Goal: Use online tool/utility: Utilize a website feature to perform a specific function

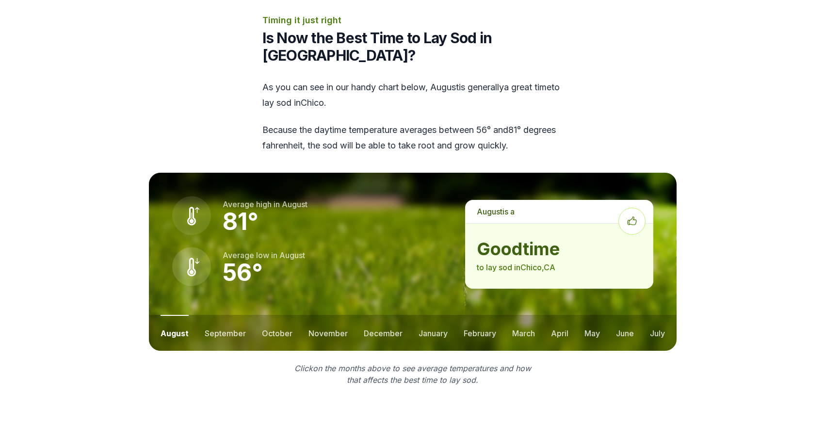
scroll to position [1213, 0]
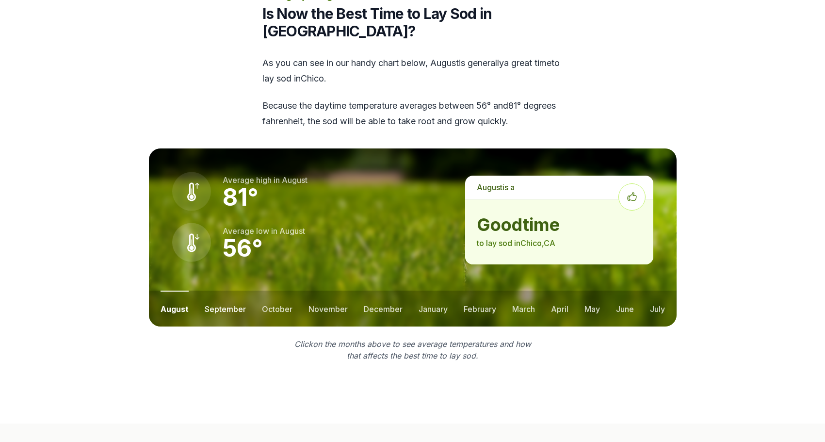
click at [230, 291] on button "september" at bounding box center [225, 309] width 41 height 36
click at [267, 291] on button "october" at bounding box center [276, 309] width 31 height 36
click at [321, 291] on button "november" at bounding box center [327, 309] width 39 height 36
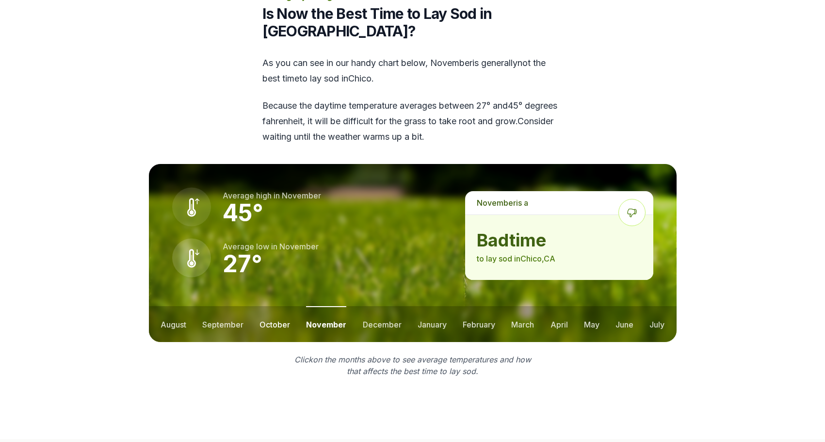
click at [282, 306] on button "october" at bounding box center [275, 324] width 31 height 36
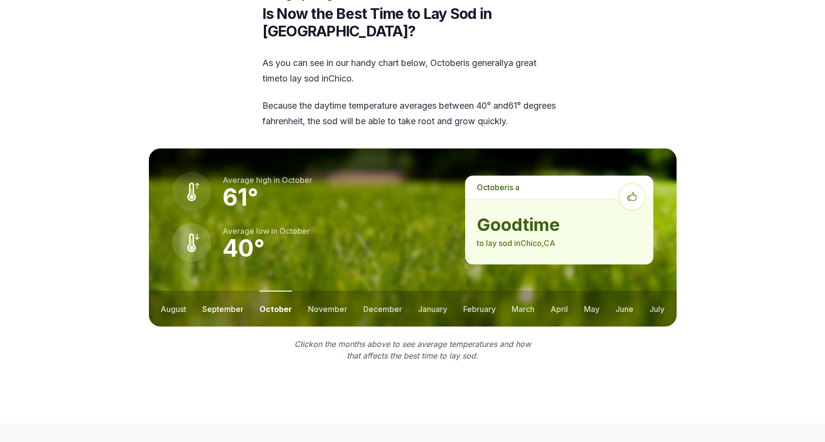
click at [237, 291] on button "september" at bounding box center [222, 309] width 41 height 36
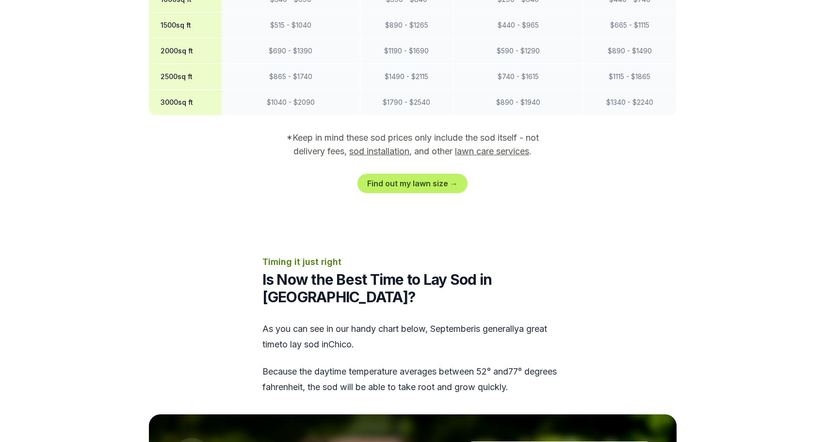
scroll to position [922, 0]
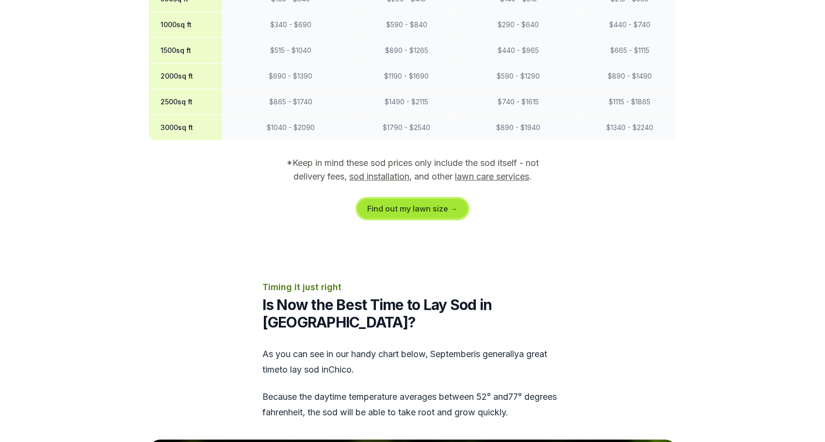
click at [407, 199] on link "Find out my lawn size →" at bounding box center [413, 208] width 110 height 19
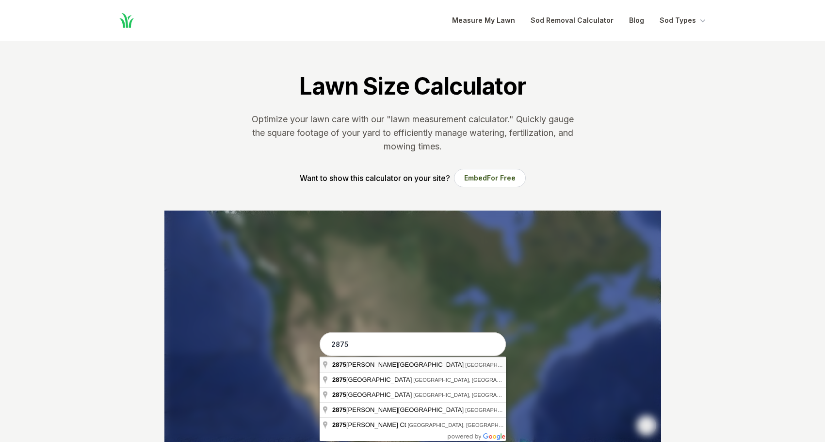
type input "[STREET_ADDRESS][PERSON_NAME]"
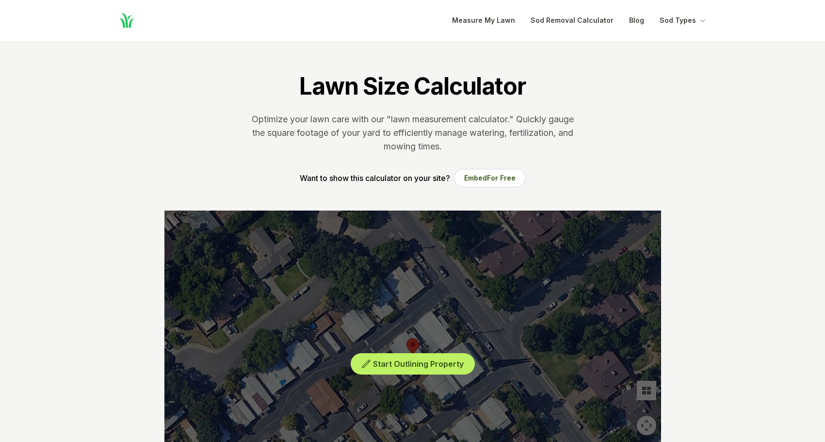
drag, startPoint x: 349, startPoint y: 345, endPoint x: 335, endPoint y: 327, distance: 22.8
click at [335, 327] on div "Start Outlining Property" at bounding box center [412, 356] width 497 height 291
drag, startPoint x: 373, startPoint y: 365, endPoint x: 360, endPoint y: 355, distance: 15.8
click at [373, 364] on button "Start Outlining Property" at bounding box center [413, 364] width 124 height 22
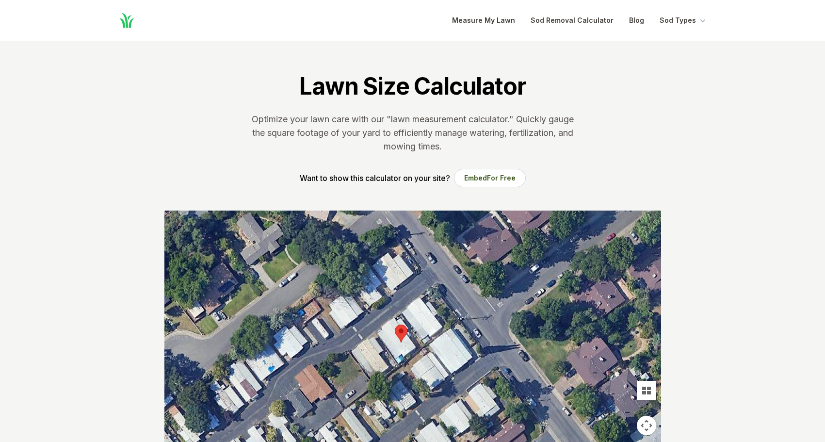
drag, startPoint x: 351, startPoint y: 346, endPoint x: 337, endPoint y: 331, distance: 20.3
click at [337, 331] on div at bounding box center [412, 356] width 497 height 291
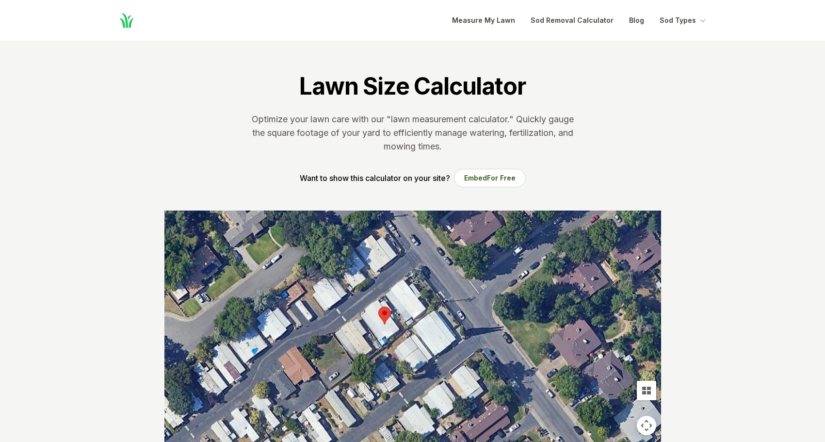
drag, startPoint x: 335, startPoint y: 329, endPoint x: 317, endPoint y: 309, distance: 27.1
click at [317, 309] on div at bounding box center [412, 356] width 497 height 291
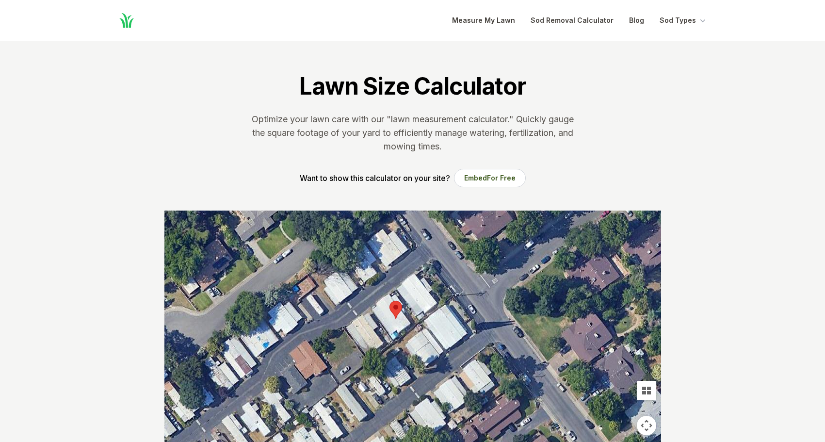
drag, startPoint x: 304, startPoint y: 279, endPoint x: 316, endPoint y: 273, distance: 14.1
click at [316, 273] on div at bounding box center [412, 356] width 497 height 291
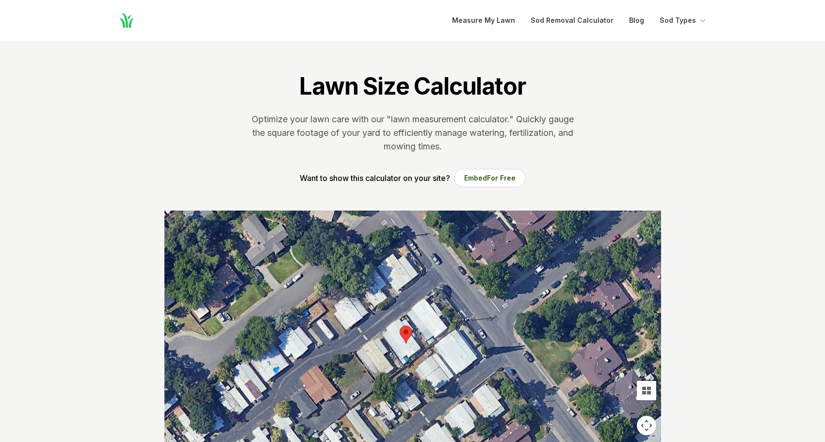
drag, startPoint x: 316, startPoint y: 277, endPoint x: 326, endPoint y: 304, distance: 29.6
click at [326, 304] on div at bounding box center [412, 356] width 497 height 291
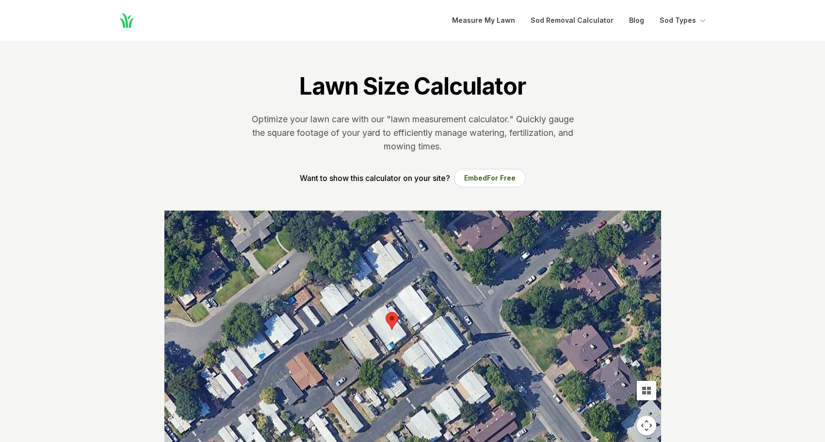
drag, startPoint x: 343, startPoint y: 338, endPoint x: 328, endPoint y: 321, distance: 22.7
click at [328, 321] on div at bounding box center [412, 356] width 497 height 291
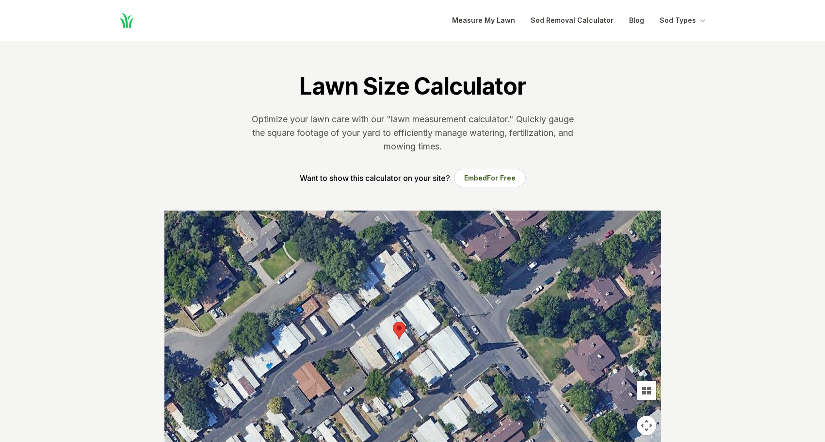
drag, startPoint x: 393, startPoint y: 318, endPoint x: 358, endPoint y: 329, distance: 37.0
click at [396, 328] on div at bounding box center [412, 356] width 497 height 291
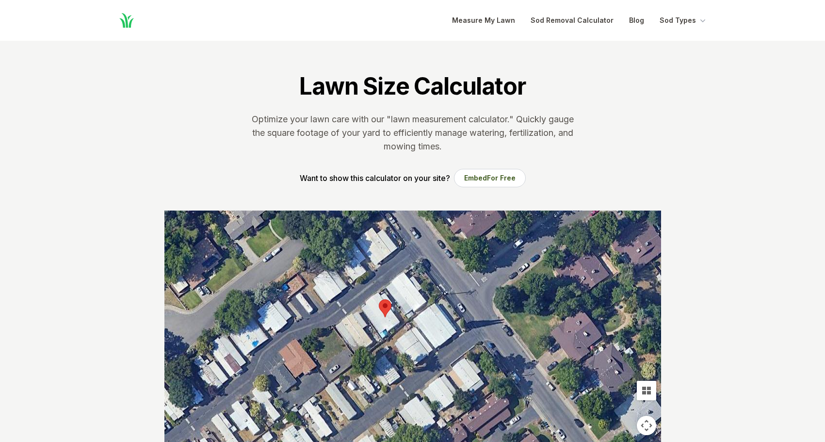
drag, startPoint x: 334, startPoint y: 326, endPoint x: 322, endPoint y: 302, distance: 26.7
click at [322, 302] on div at bounding box center [412, 356] width 497 height 291
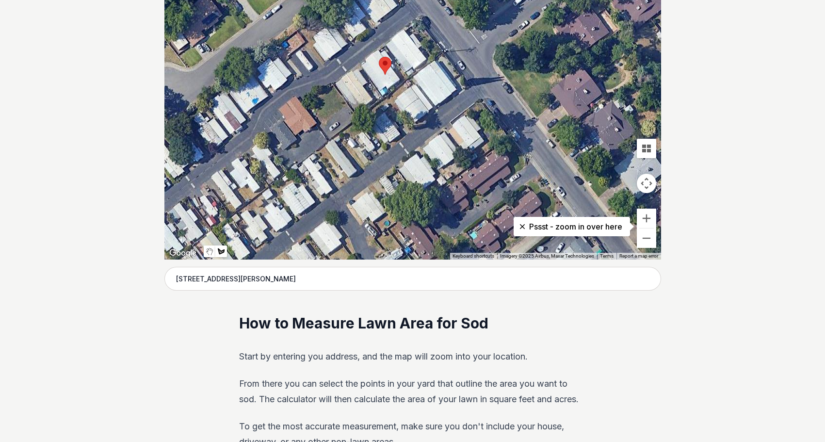
scroll to position [243, 0]
click at [649, 218] on button "Zoom in" at bounding box center [646, 217] width 19 height 19
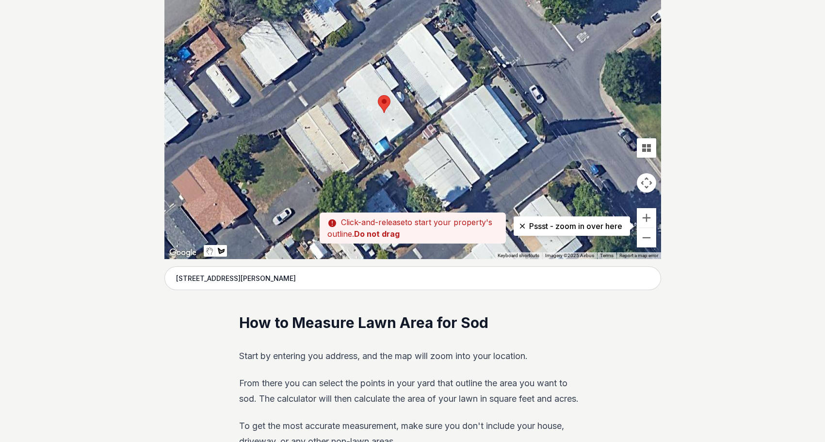
drag, startPoint x: 462, startPoint y: 151, endPoint x: 500, endPoint y: 256, distance: 110.8
click at [500, 256] on div "Keyboard shortcuts Map Data Imagery ©2025 Airbus Imagery ©2025 Airbus 5 m Click…" at bounding box center [412, 113] width 497 height 291
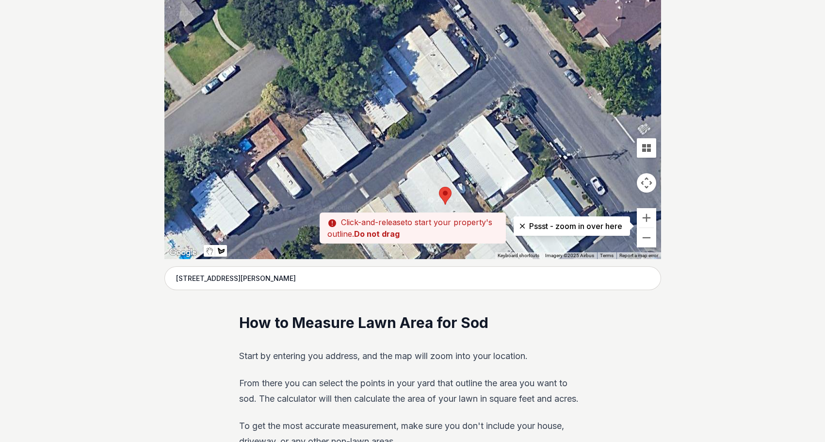
drag, startPoint x: 460, startPoint y: 132, endPoint x: 509, endPoint y: 192, distance: 77.3
click at [509, 192] on div at bounding box center [412, 113] width 497 height 291
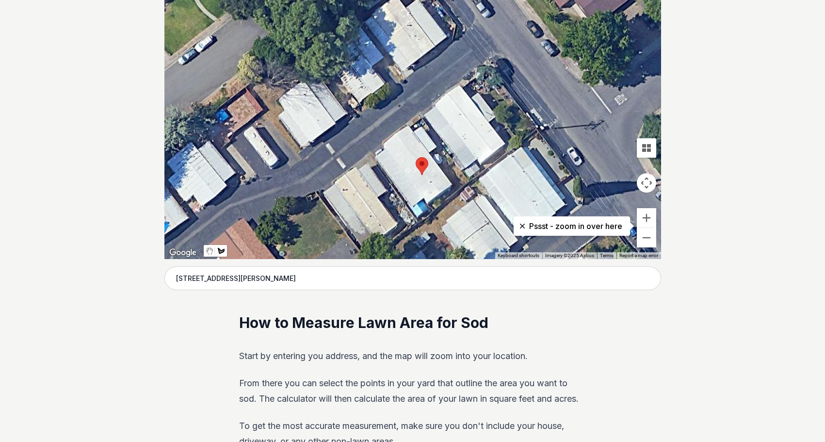
drag, startPoint x: 318, startPoint y: 180, endPoint x: 294, endPoint y: 150, distance: 38.4
click at [294, 150] on div at bounding box center [412, 113] width 497 height 291
click at [298, 153] on div at bounding box center [412, 113] width 497 height 291
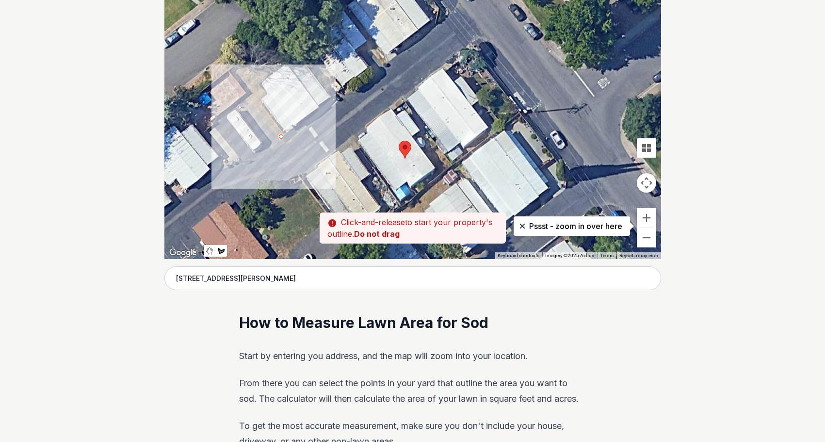
drag, startPoint x: 298, startPoint y: 153, endPoint x: 280, endPoint y: 136, distance: 25.0
click at [280, 136] on div at bounding box center [412, 113] width 497 height 291
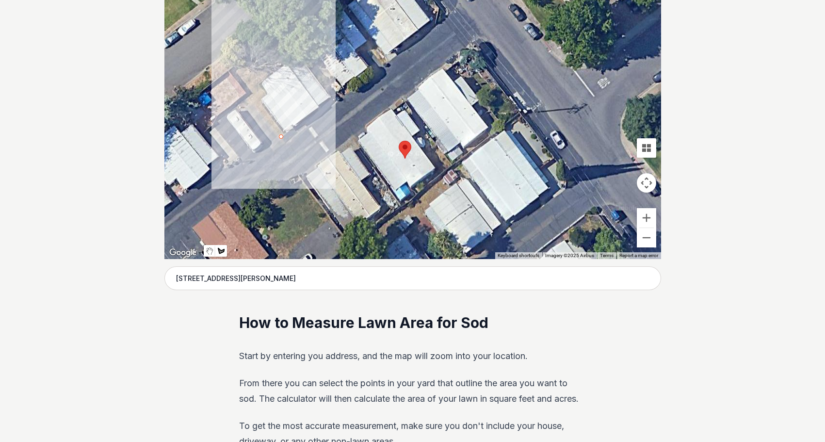
click at [232, 70] on div at bounding box center [412, 113] width 497 height 291
click at [269, 46] on div at bounding box center [412, 113] width 497 height 291
click at [269, 47] on div at bounding box center [412, 113] width 497 height 291
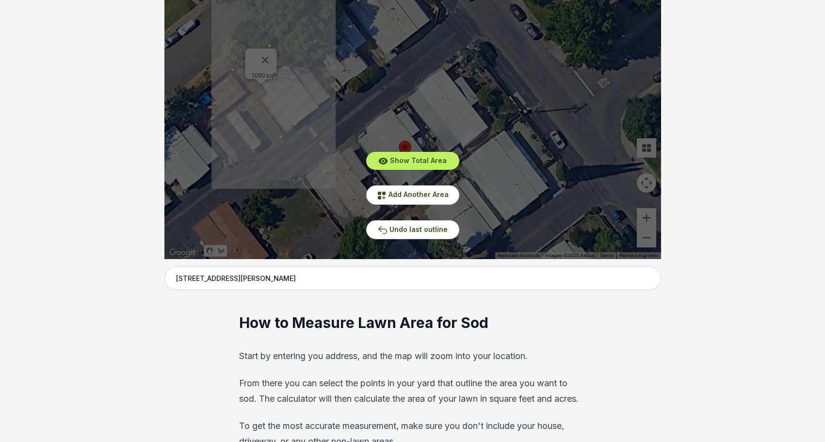
click at [273, 51] on div "Show Total Area Add Another Area Undo last outline" at bounding box center [412, 113] width 497 height 291
click at [271, 52] on div "Show Total Area Add Another Area Undo last outline" at bounding box center [412, 113] width 497 height 291
click at [266, 54] on div "Show Total Area Add Another Area Undo last outline" at bounding box center [412, 113] width 497 height 291
click at [413, 233] on span "Undo last outline" at bounding box center [419, 229] width 58 height 8
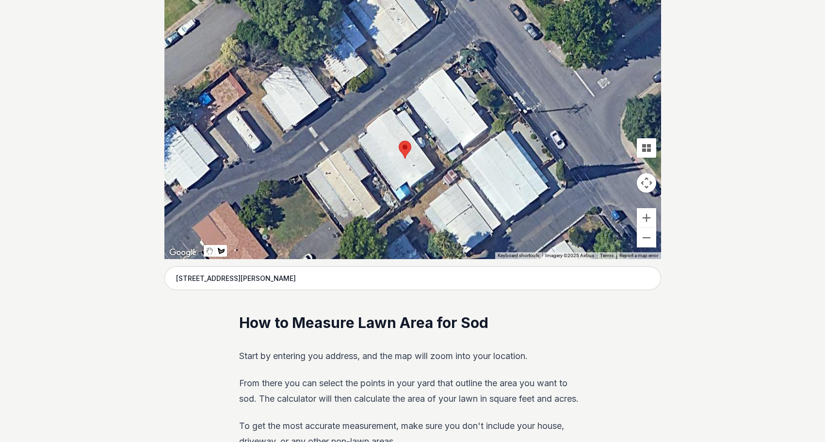
click at [281, 139] on div at bounding box center [412, 113] width 497 height 291
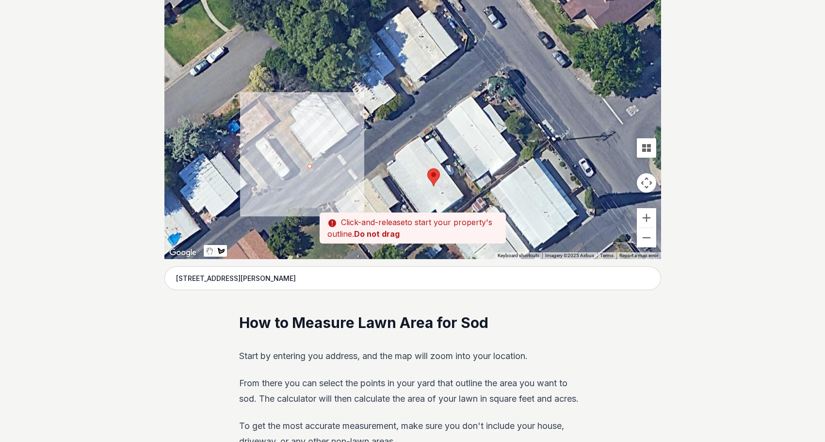
drag, startPoint x: 281, startPoint y: 135, endPoint x: 305, endPoint y: 160, distance: 34.0
click at [305, 160] on div at bounding box center [412, 113] width 497 height 291
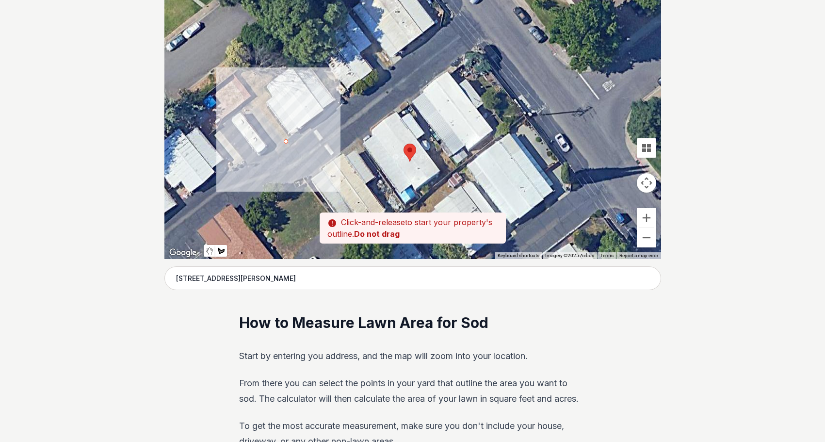
drag, startPoint x: 309, startPoint y: 165, endPoint x: 283, endPoint y: 139, distance: 36.0
click at [283, 139] on div at bounding box center [412, 113] width 497 height 291
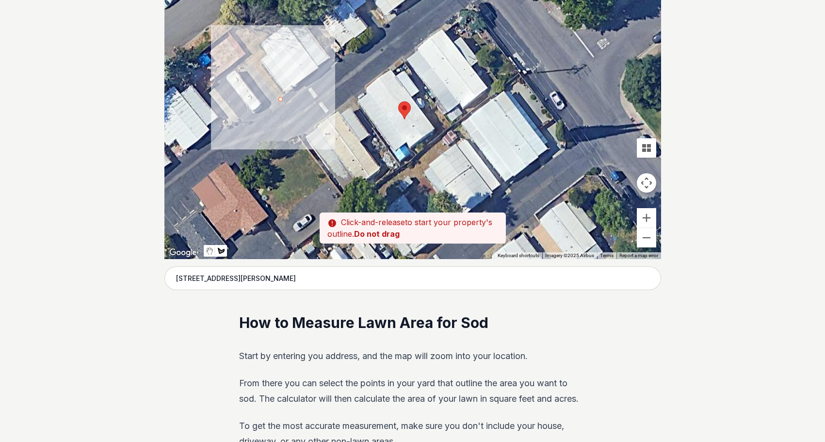
drag, startPoint x: 250, startPoint y: 98, endPoint x: 244, endPoint y: 55, distance: 43.6
click at [244, 55] on div at bounding box center [412, 113] width 497 height 291
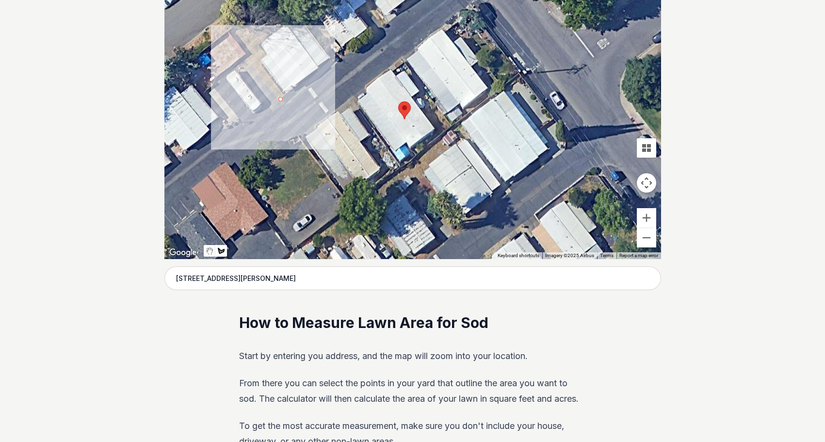
click at [231, 34] on div at bounding box center [412, 113] width 497 height 291
click at [271, 5] on div at bounding box center [412, 113] width 497 height 291
click at [284, 26] on div at bounding box center [412, 113] width 497 height 291
click at [247, 53] on div at bounding box center [412, 113] width 497 height 291
click at [268, 55] on div at bounding box center [412, 113] width 497 height 291
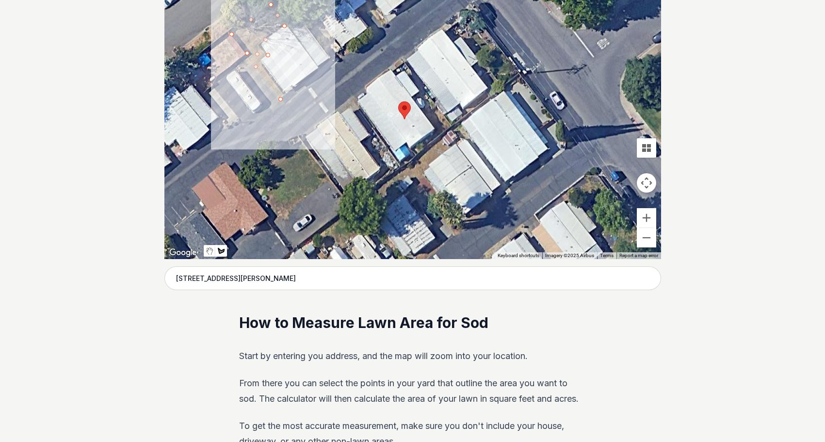
click at [269, 55] on div at bounding box center [412, 113] width 497 height 291
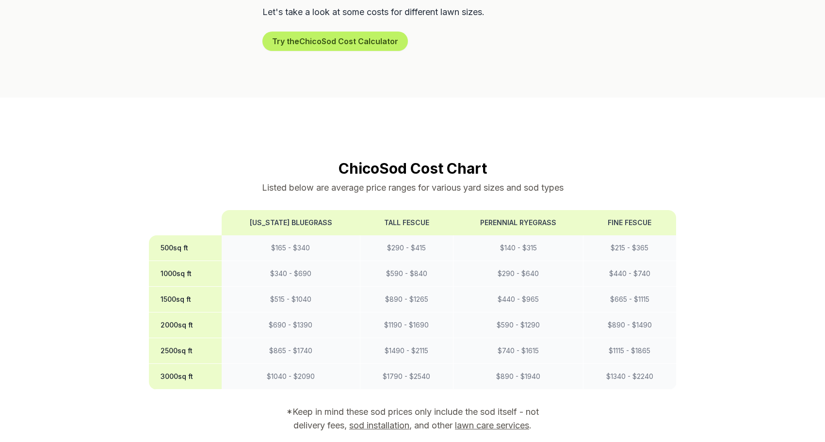
scroll to position [679, 0]
